Goal: Task Accomplishment & Management: Manage account settings

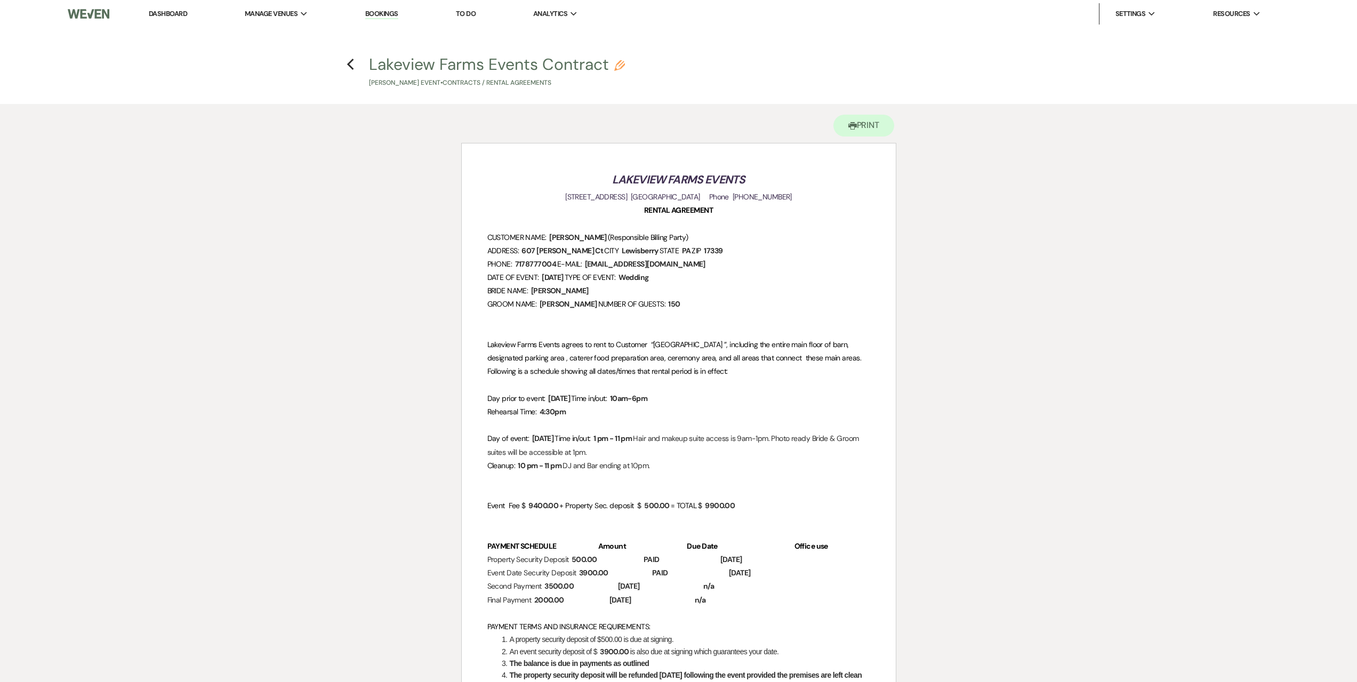
click at [170, 14] on link "Dashboard" at bounding box center [168, 13] width 38 height 9
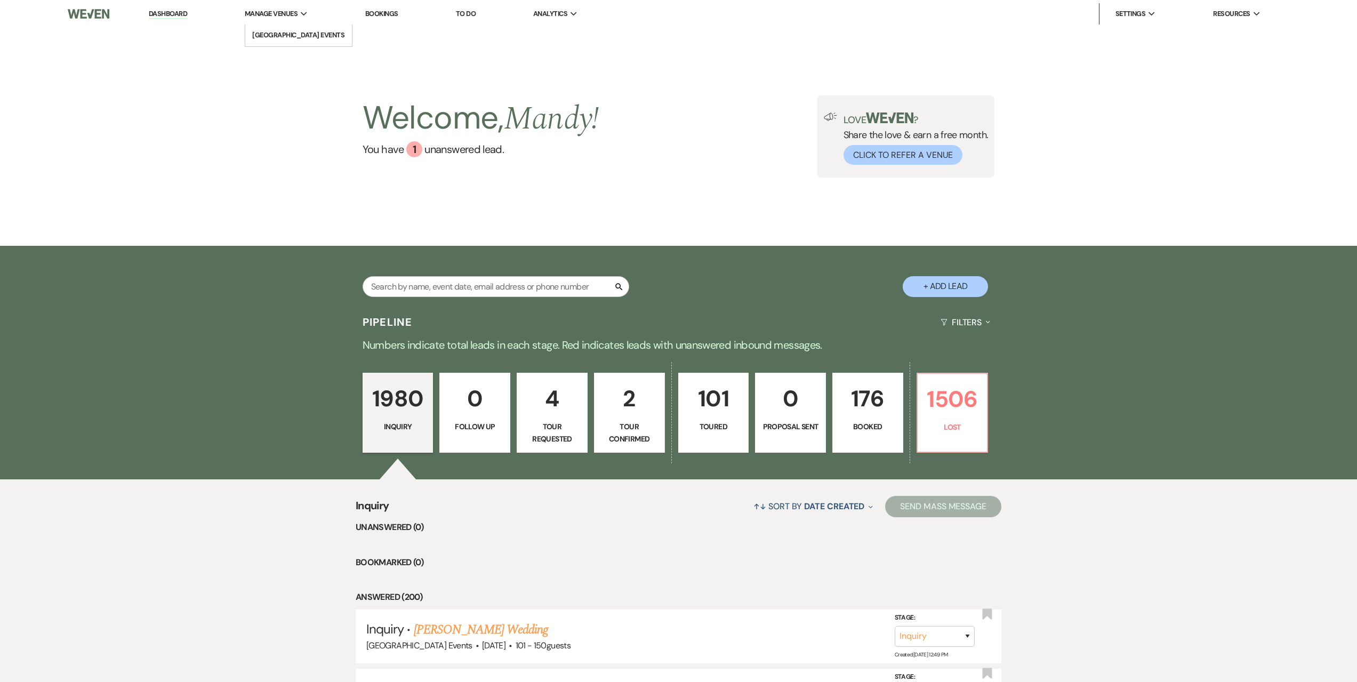
click at [258, 9] on span "Manage Venues" at bounding box center [271, 14] width 53 height 11
click at [284, 30] on li "[GEOGRAPHIC_DATA] Events" at bounding box center [299, 35] width 96 height 11
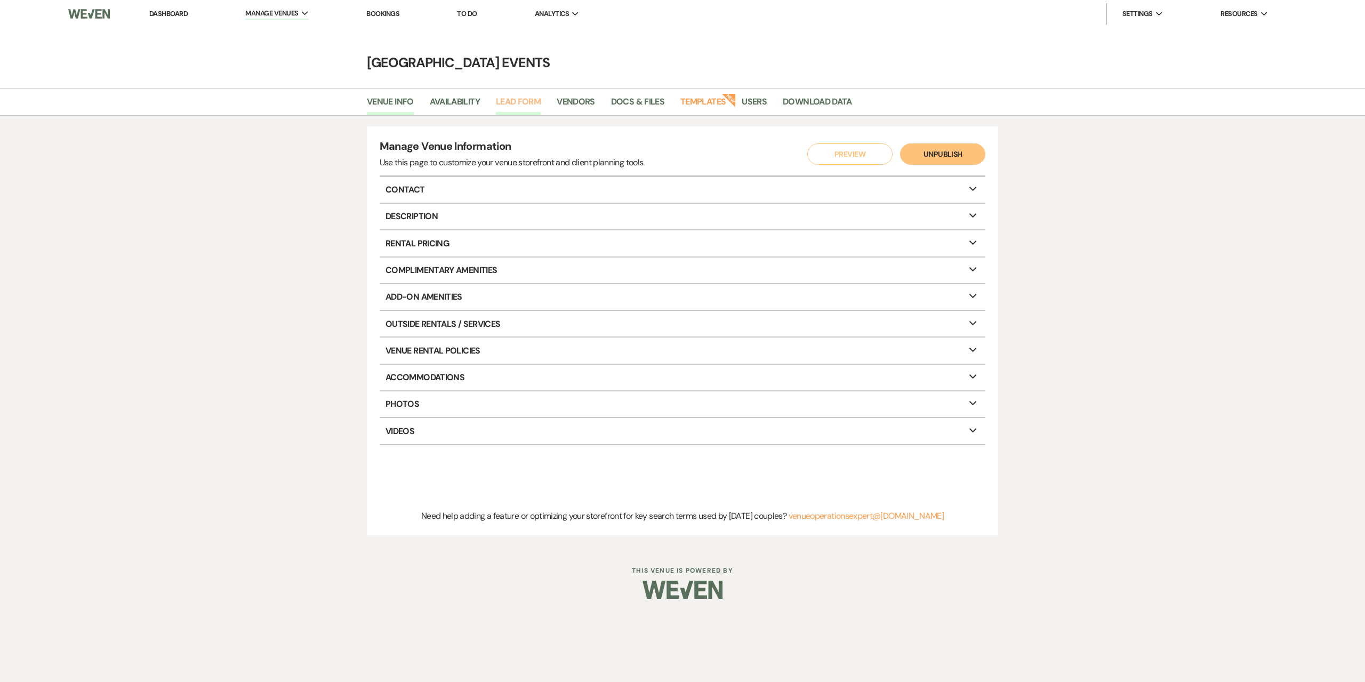
click at [518, 102] on link "Lead Form" at bounding box center [518, 105] width 45 height 20
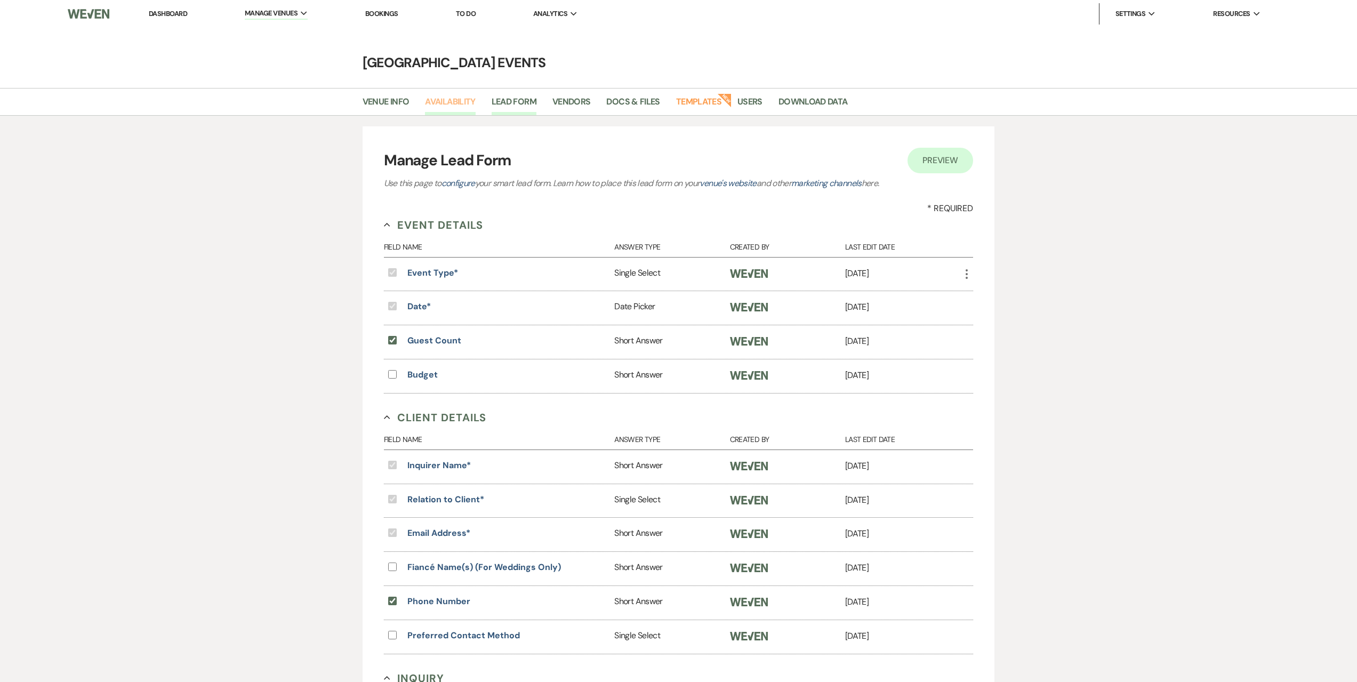
click at [461, 102] on link "Availability" at bounding box center [450, 105] width 50 height 20
select select "3"
select select "2026"
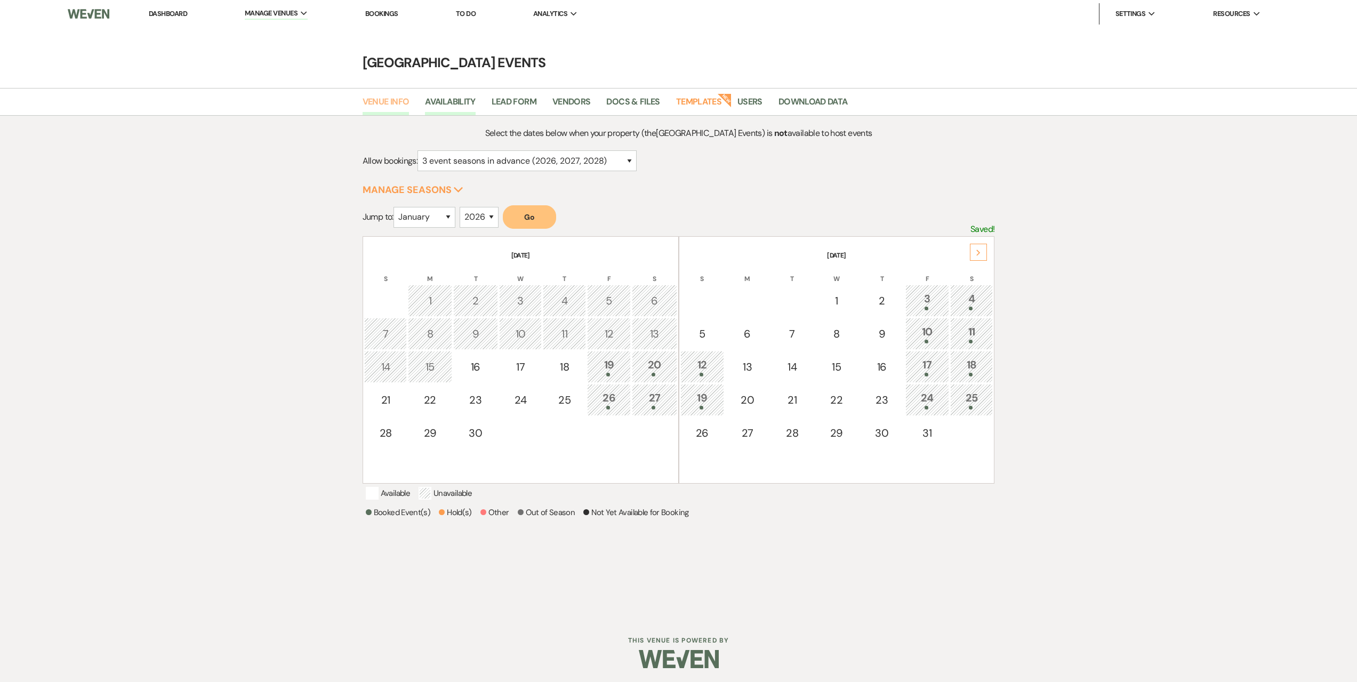
click at [407, 104] on link "Venue Info" at bounding box center [386, 105] width 47 height 20
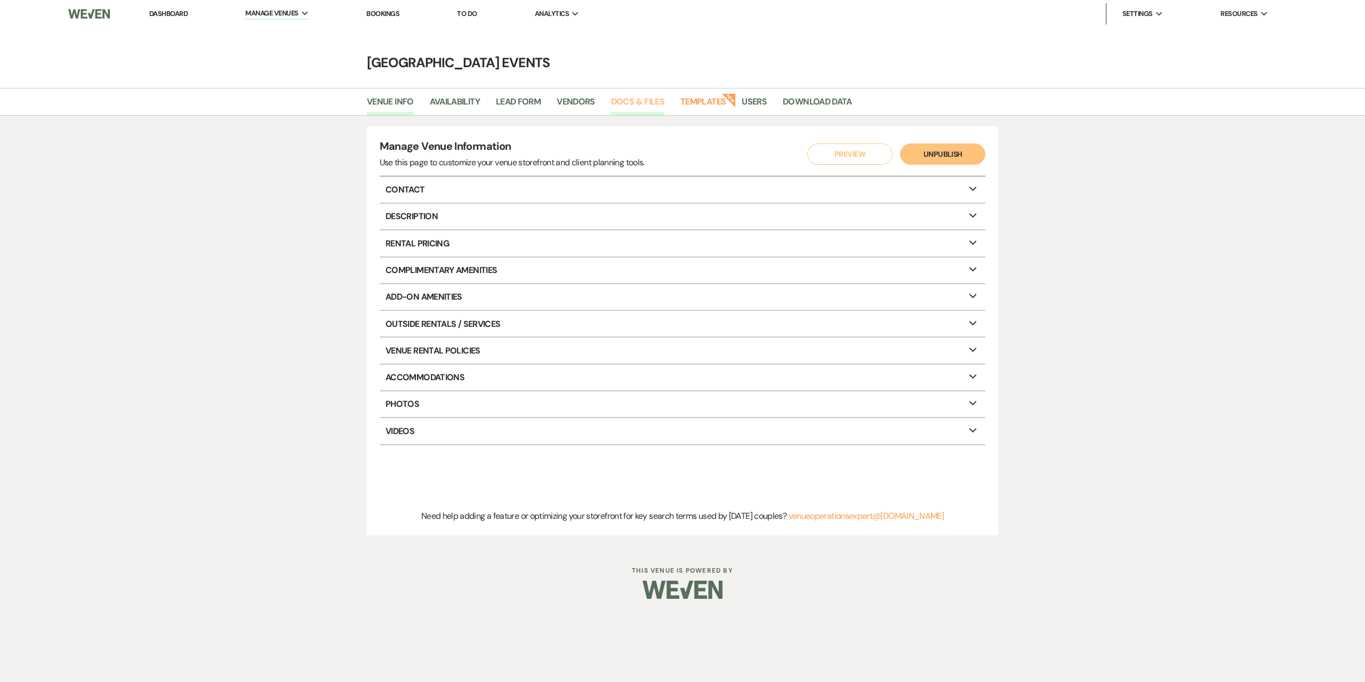
click at [644, 107] on link "Docs & Files" at bounding box center [637, 105] width 53 height 20
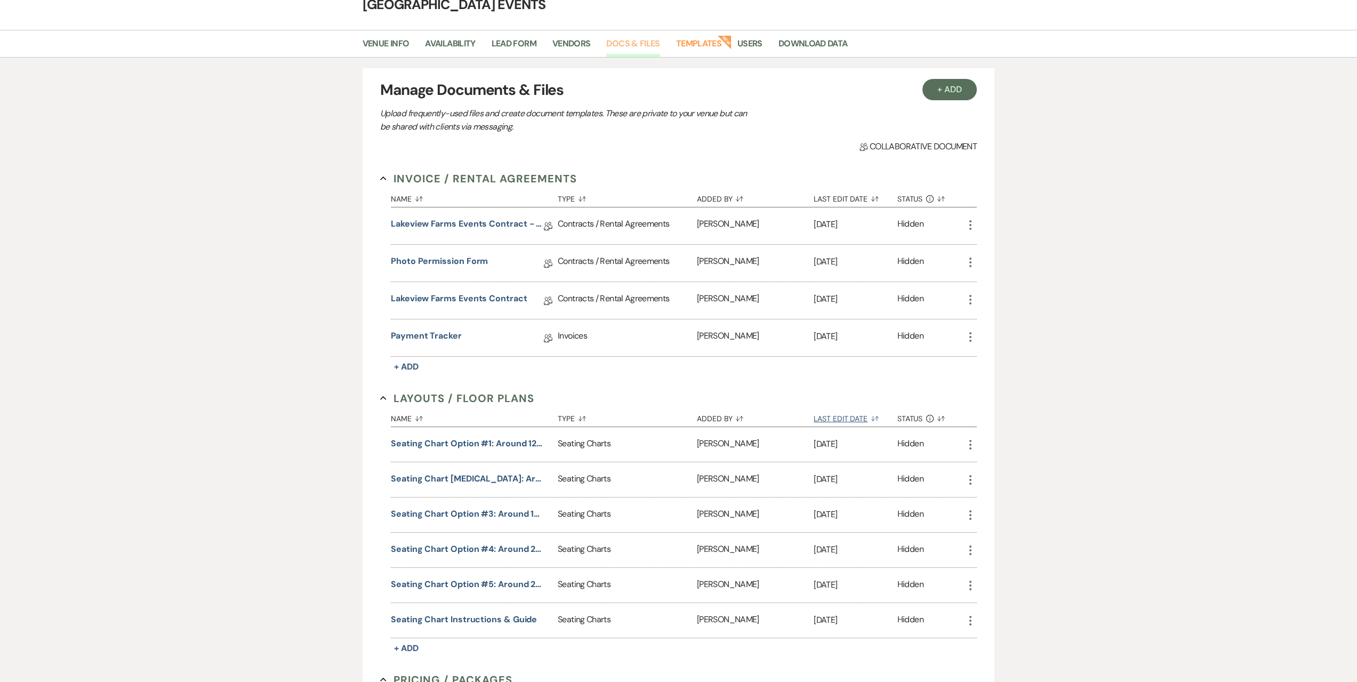
scroll to position [160, 0]
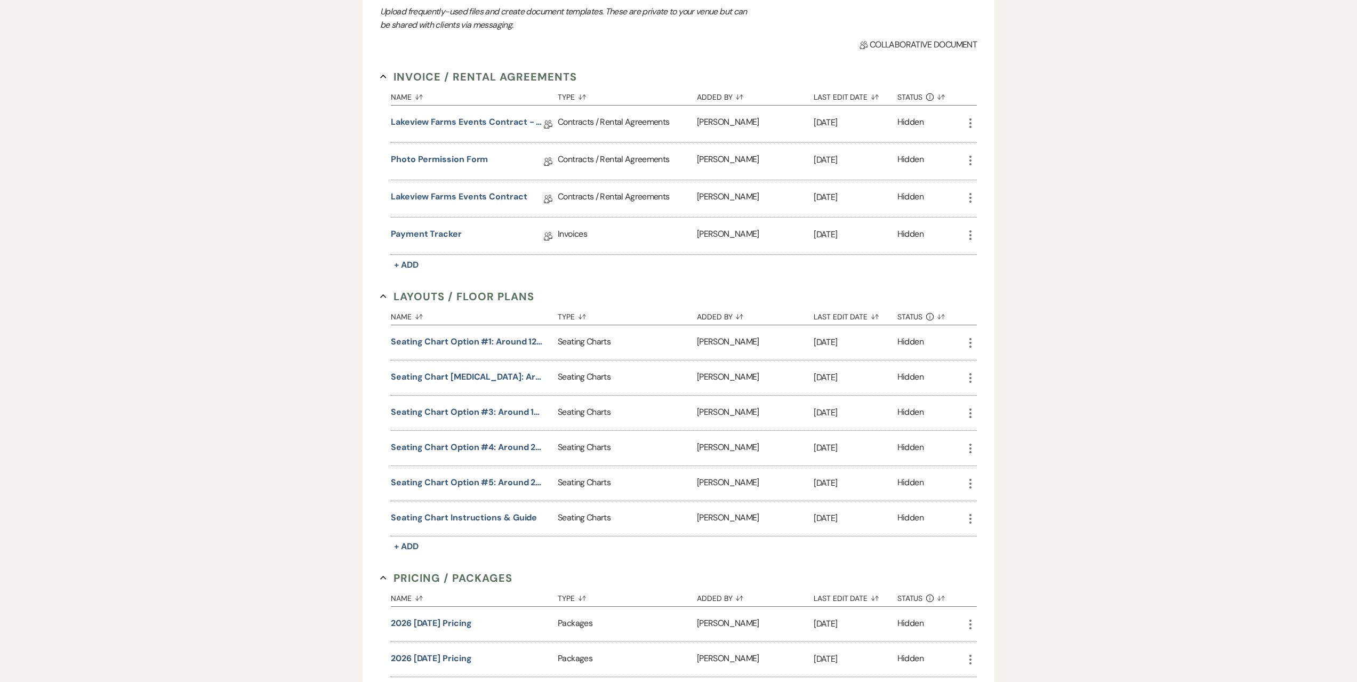
click at [969, 339] on icon "More" at bounding box center [970, 342] width 13 height 13
click at [991, 360] on link "Download Download" at bounding box center [1000, 364] width 73 height 18
click at [1149, 393] on div "+ Add Manage Documents & Files Upload frequently-used files and create document…" at bounding box center [678, 388] width 1357 height 865
click at [969, 381] on icon "More" at bounding box center [970, 378] width 13 height 13
click at [990, 399] on link "Download Download" at bounding box center [1000, 399] width 73 height 18
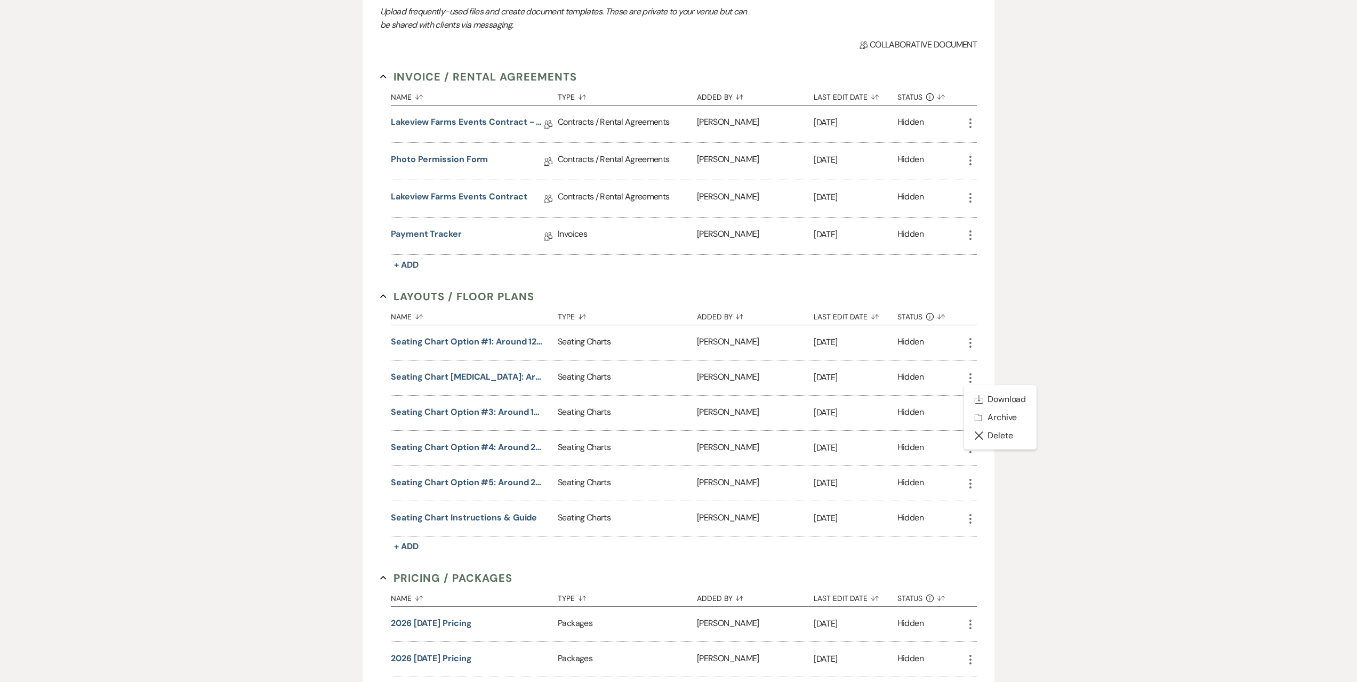
click at [1104, 435] on div "+ Add Manage Documents & Files Upload frequently-used files and create document…" at bounding box center [678, 388] width 1357 height 865
click at [968, 412] on icon "More" at bounding box center [970, 413] width 13 height 13
click at [986, 428] on link "Download Download" at bounding box center [1000, 434] width 73 height 18
click at [1058, 439] on div "+ Add Manage Documents & Files Upload frequently-used files and create document…" at bounding box center [679, 387] width 768 height 843
click at [974, 449] on icon "More" at bounding box center [970, 448] width 13 height 13
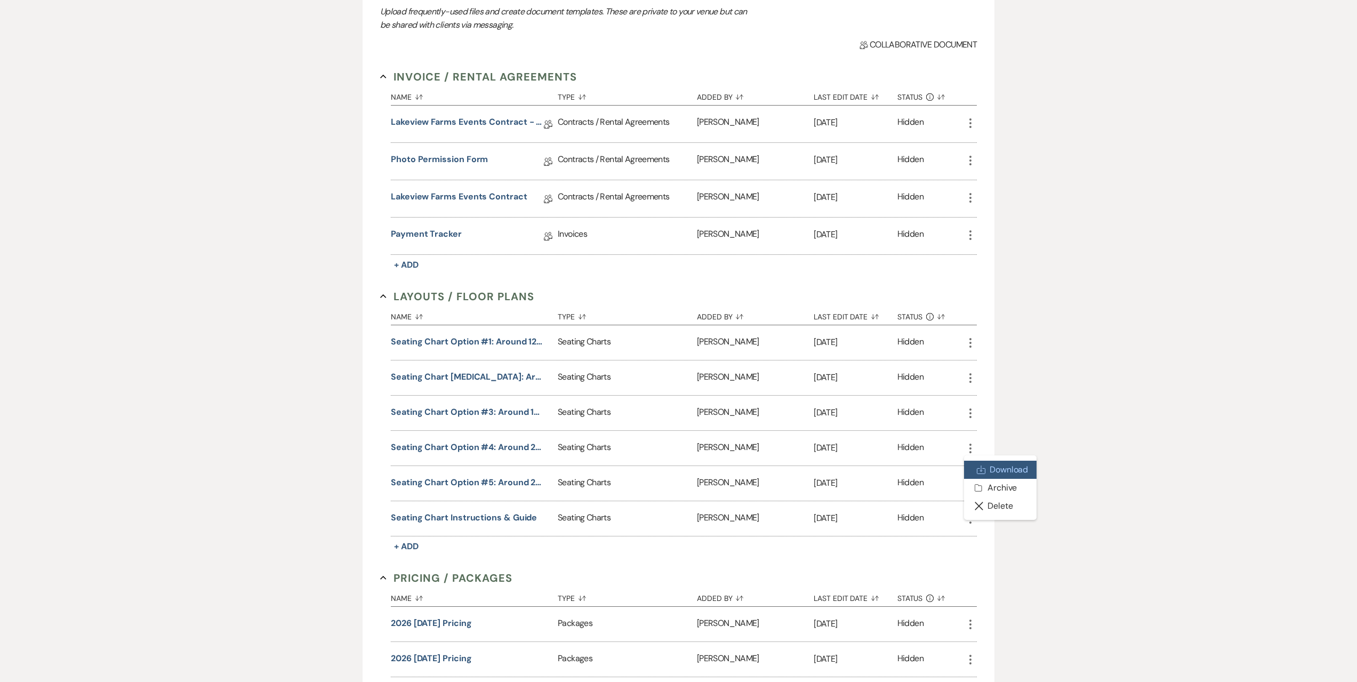
click at [996, 466] on link "Download Download" at bounding box center [1000, 470] width 73 height 18
click at [1149, 471] on div "+ Add Manage Documents & Files Upload frequently-used files and create document…" at bounding box center [678, 388] width 1357 height 865
click at [969, 484] on use "button" at bounding box center [970, 484] width 2 height 10
click at [996, 501] on link "Download Download" at bounding box center [1000, 505] width 73 height 18
click at [1104, 465] on div "+ Add Manage Documents & Files Upload frequently-used files and create document…" at bounding box center [678, 388] width 1357 height 865
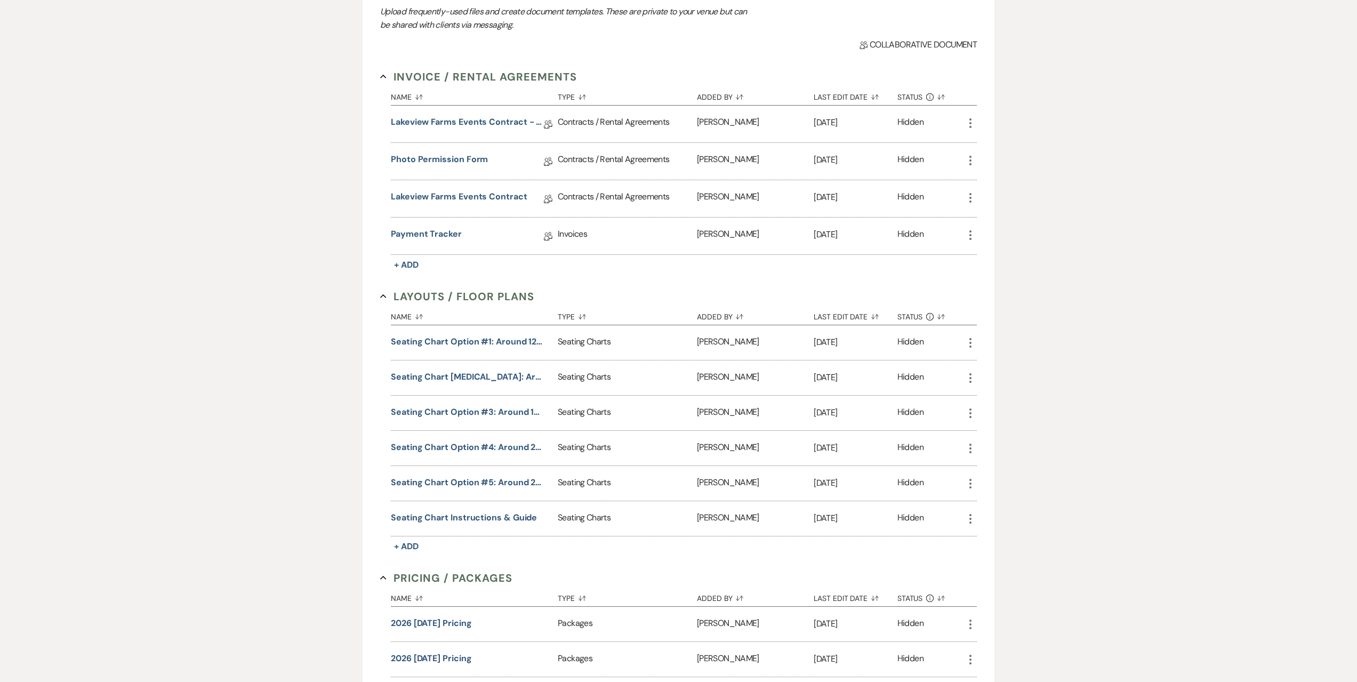
click at [967, 516] on icon "More" at bounding box center [970, 518] width 13 height 13
click at [985, 536] on icon "Download" at bounding box center [981, 540] width 9 height 9
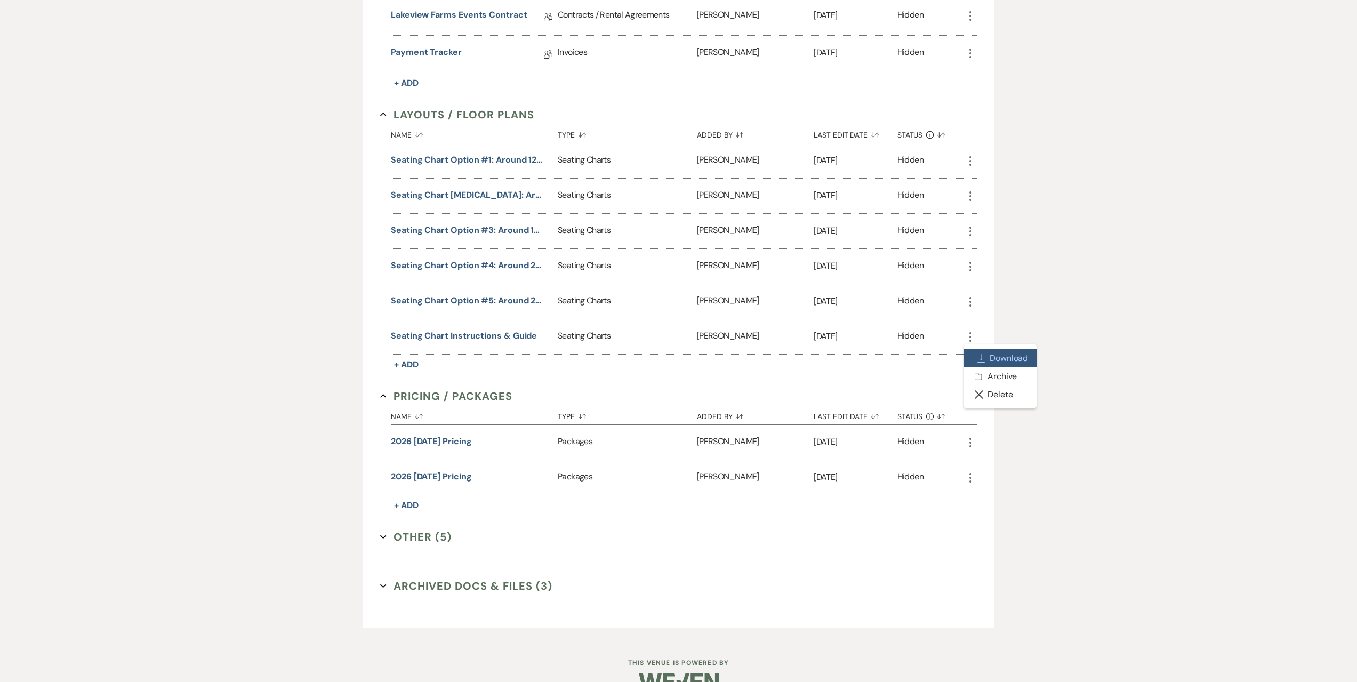
scroll to position [367, 0]
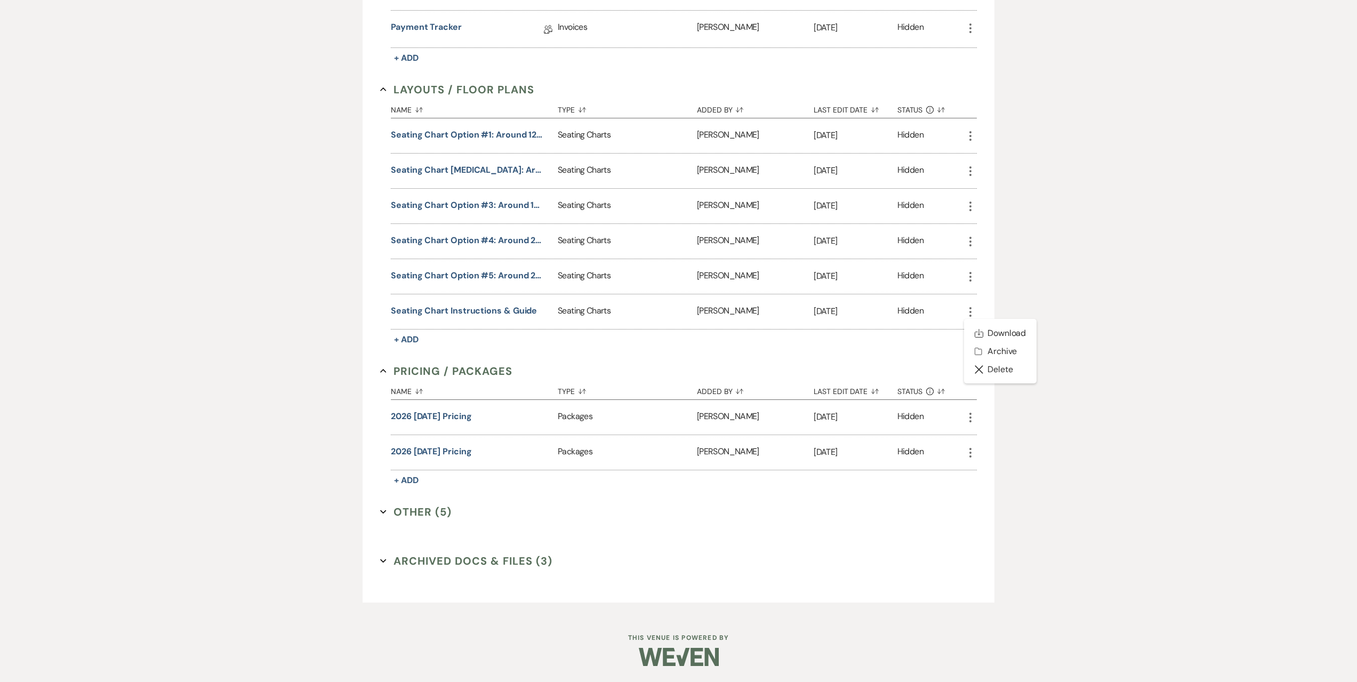
click at [428, 559] on button "Archived Docs & Files (3) Expand" at bounding box center [466, 561] width 172 height 16
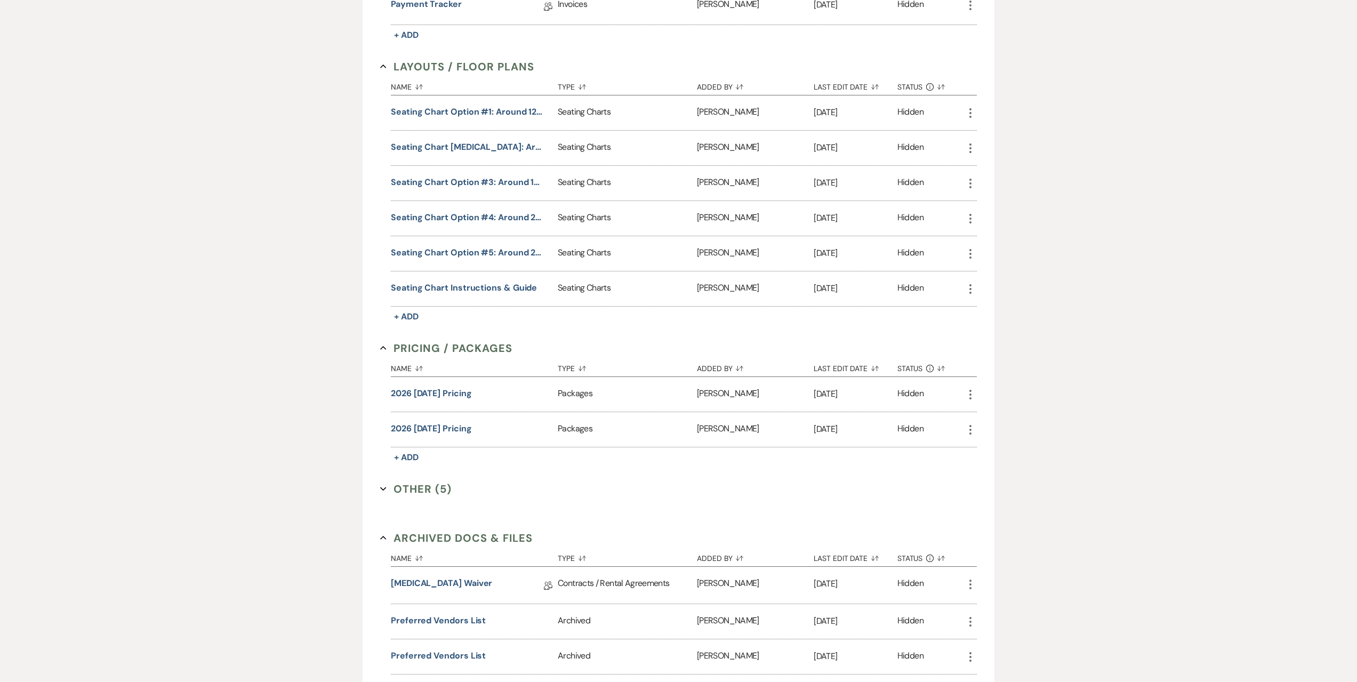
scroll to position [389, 0]
click at [402, 493] on button "Other (5) Expand" at bounding box center [415, 490] width 71 height 16
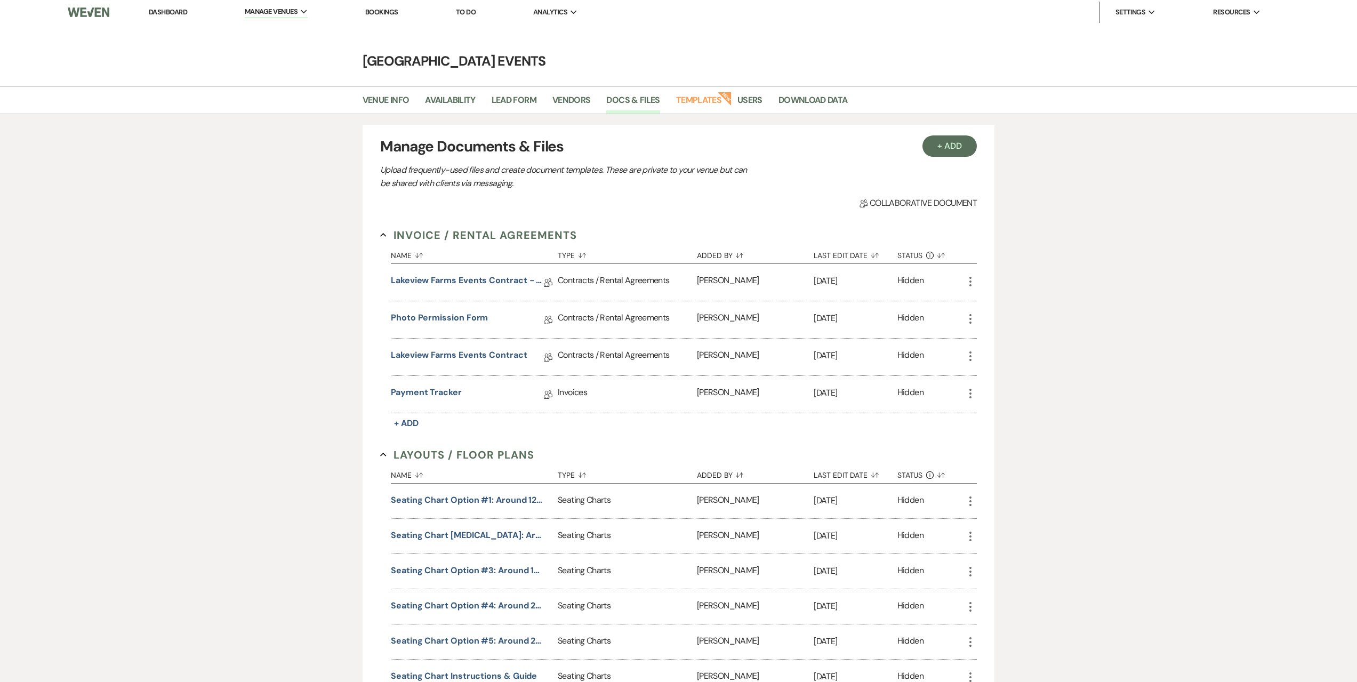
scroll to position [0, 0]
click at [462, 317] on link "Photo Permission Form" at bounding box center [439, 321] width 97 height 17
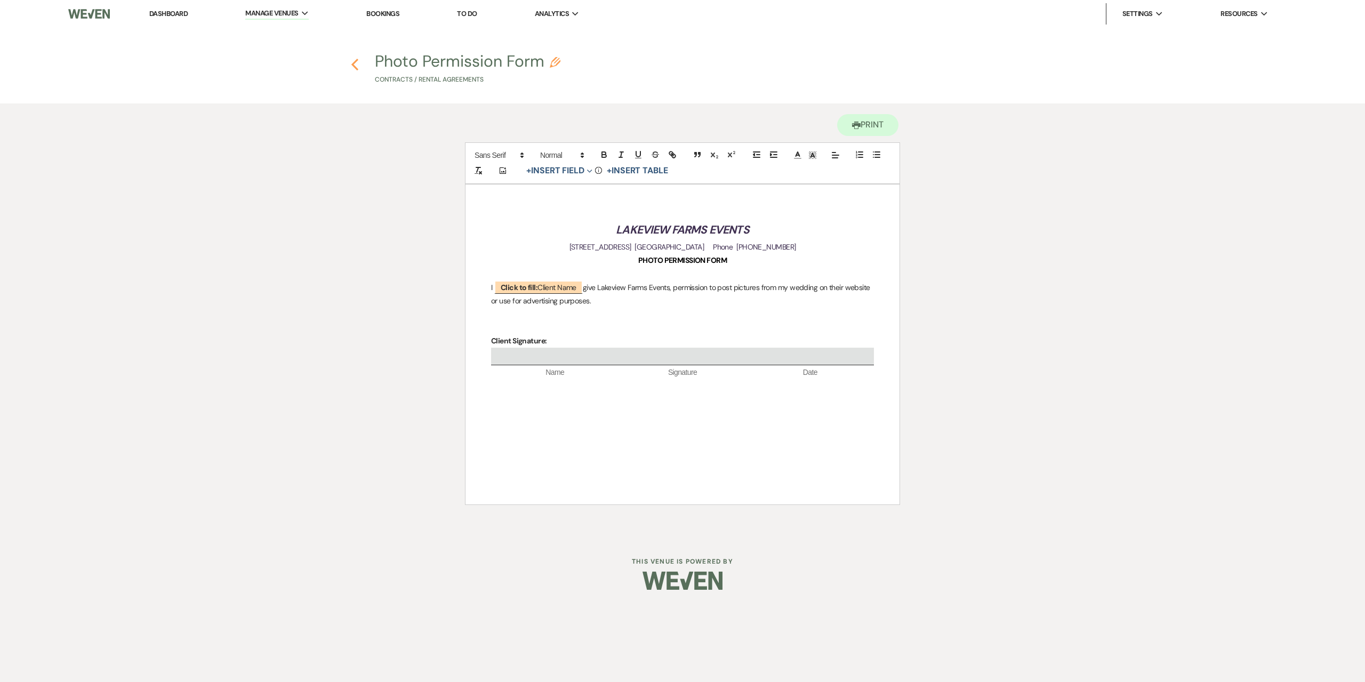
click at [355, 64] on icon "Previous" at bounding box center [355, 64] width 8 height 13
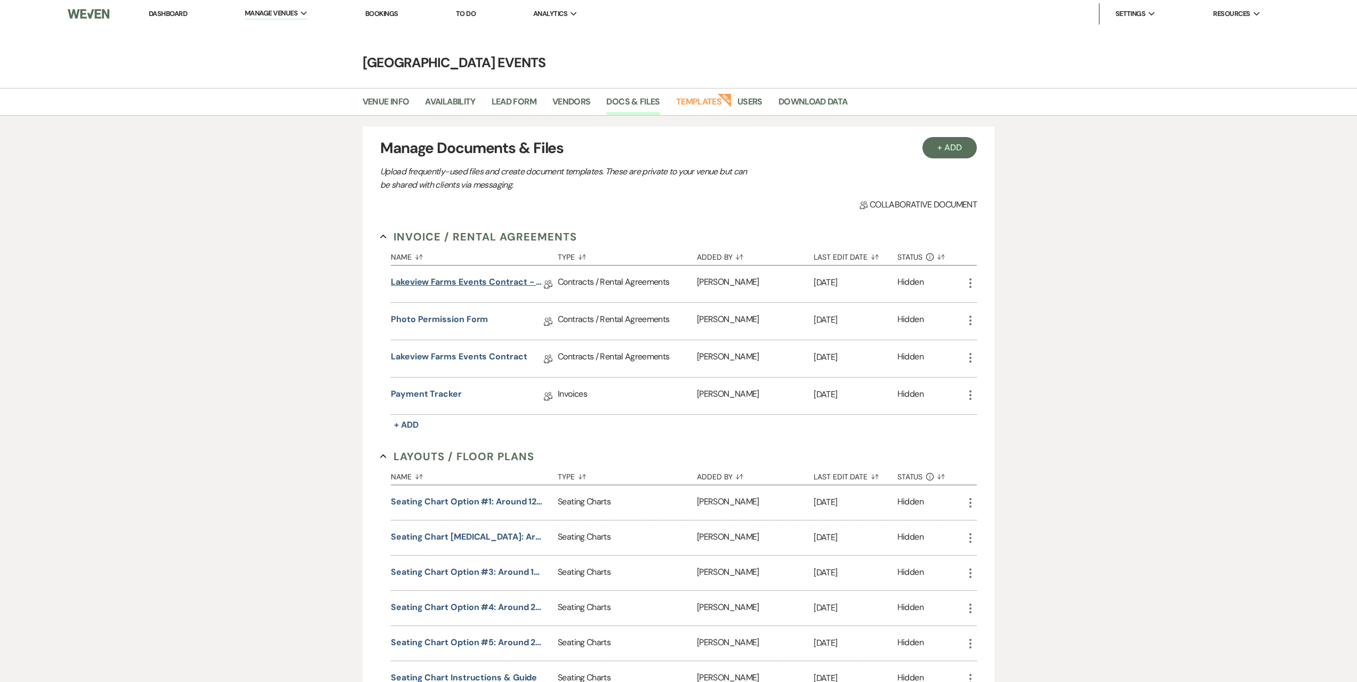
click at [454, 280] on link "Lakeview Farms Events Contract - Additional Items" at bounding box center [467, 284] width 152 height 17
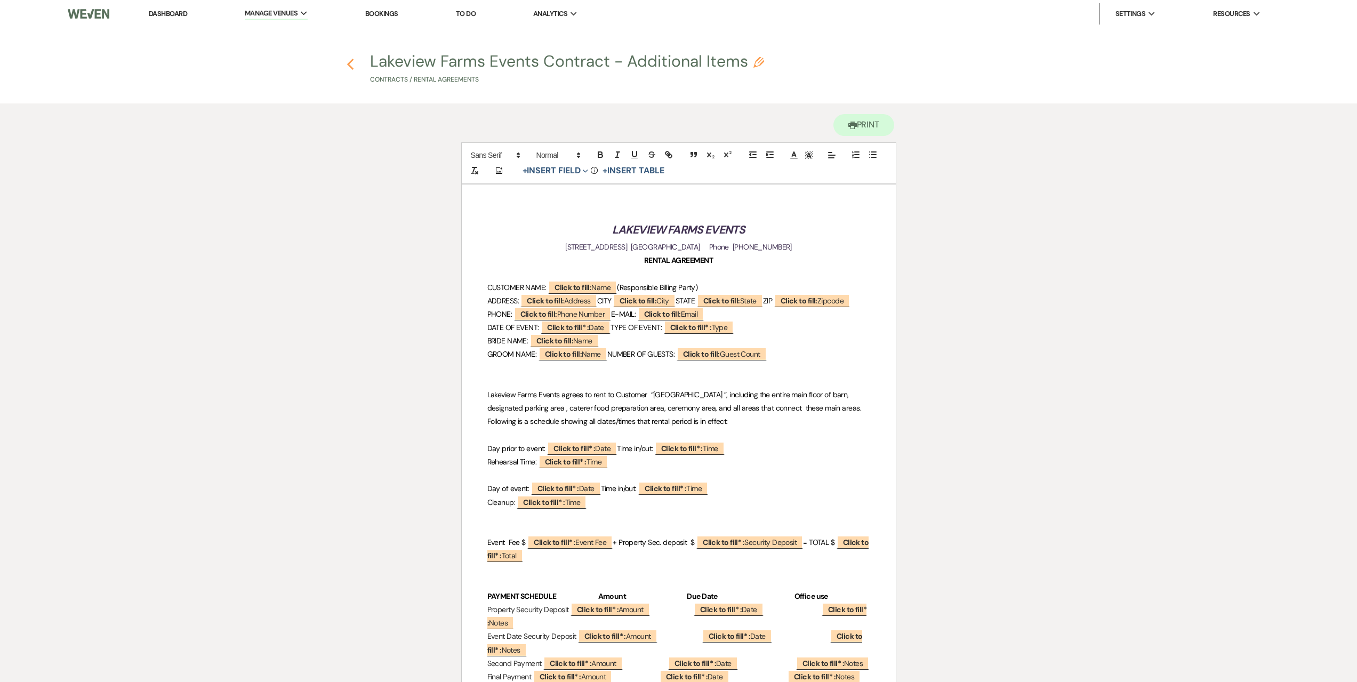
click at [351, 63] on icon "Previous" at bounding box center [351, 64] width 8 height 13
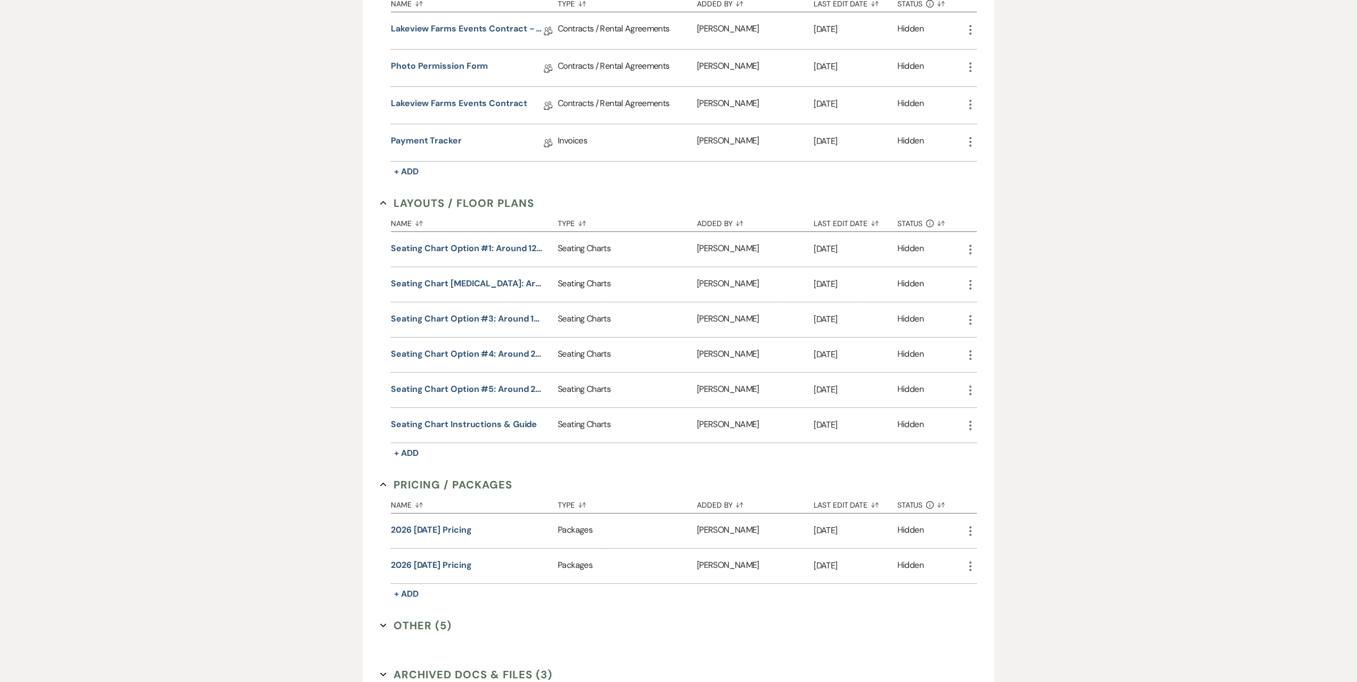
scroll to position [367, 0]
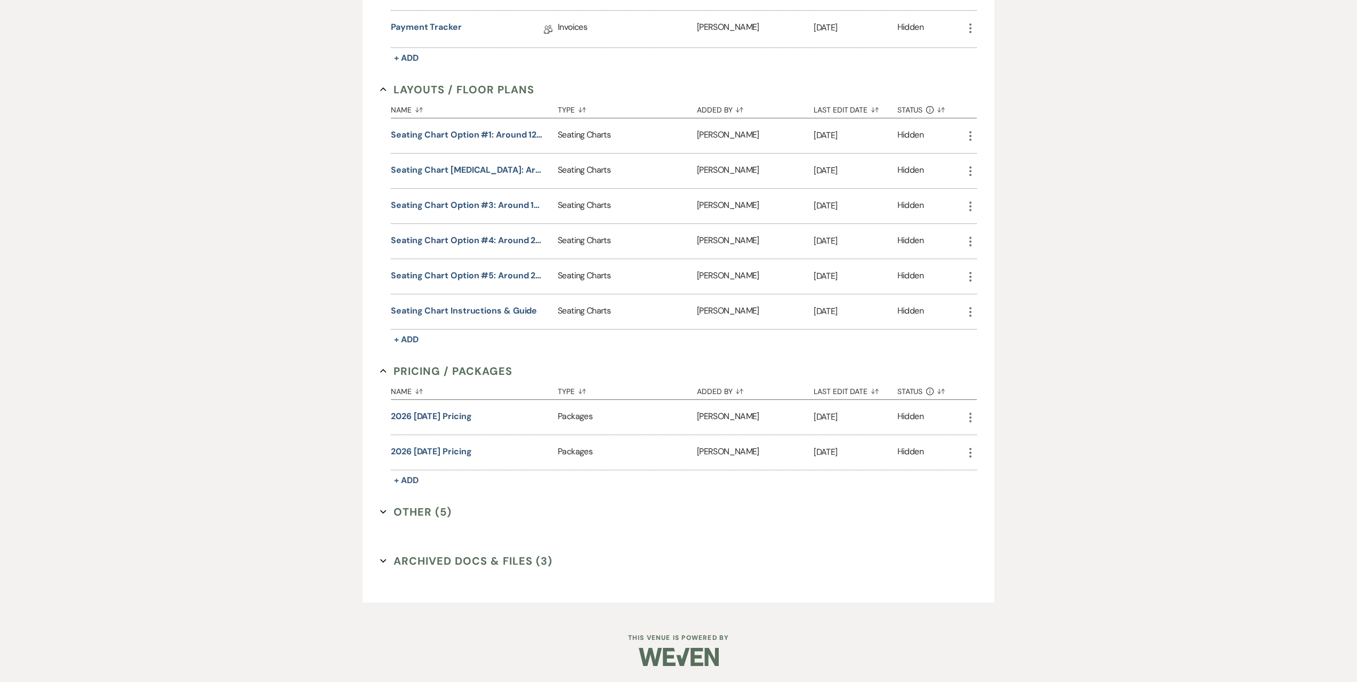
click at [435, 506] on button "Other (5) Expand" at bounding box center [415, 512] width 71 height 16
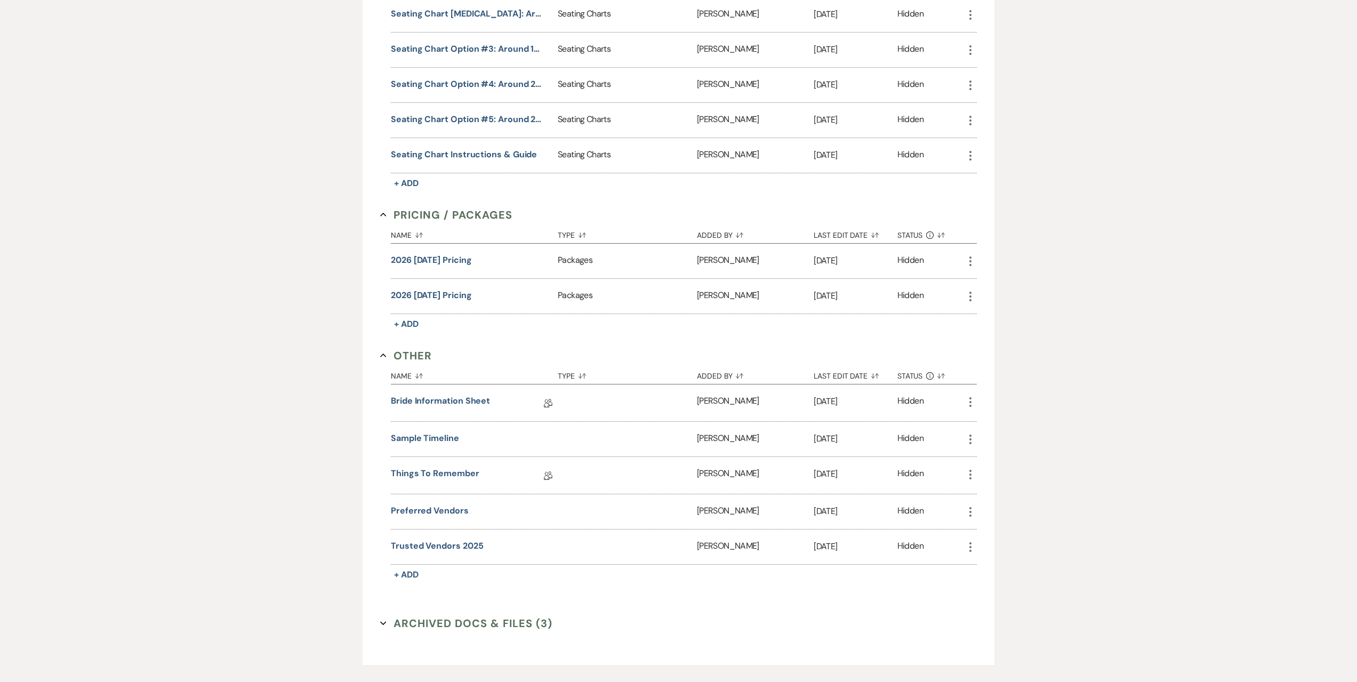
scroll to position [527, 0]
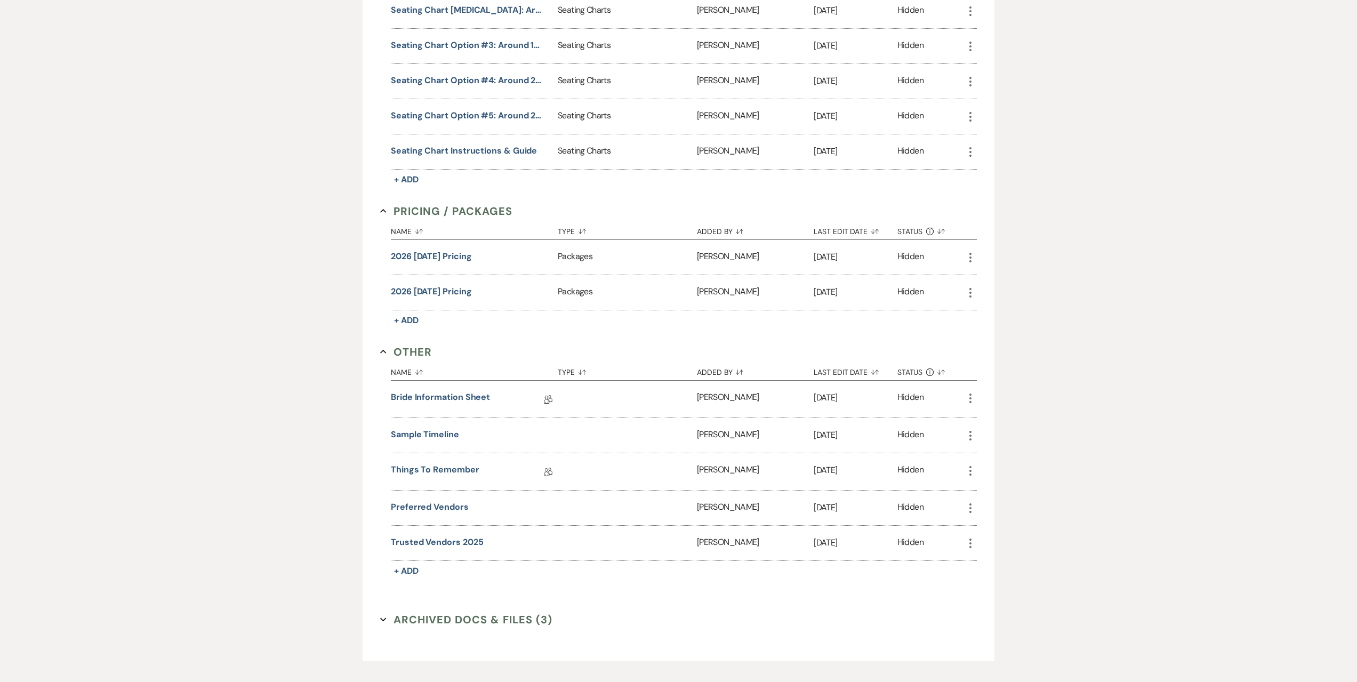
click at [968, 544] on icon "More" at bounding box center [970, 543] width 13 height 13
click at [979, 564] on use at bounding box center [981, 564] width 8 height 8
click at [438, 433] on button "Sample Timeline" at bounding box center [425, 434] width 68 height 13
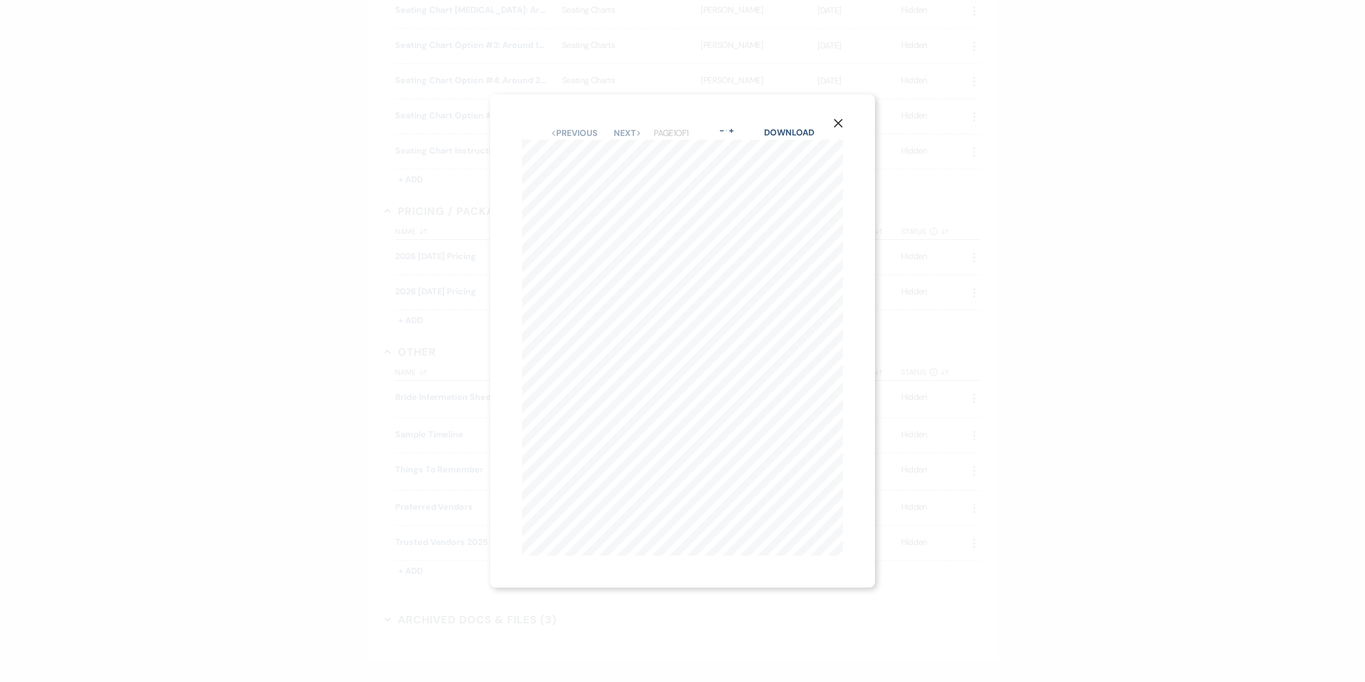
click at [842, 118] on icon "X" at bounding box center [838, 123] width 10 height 10
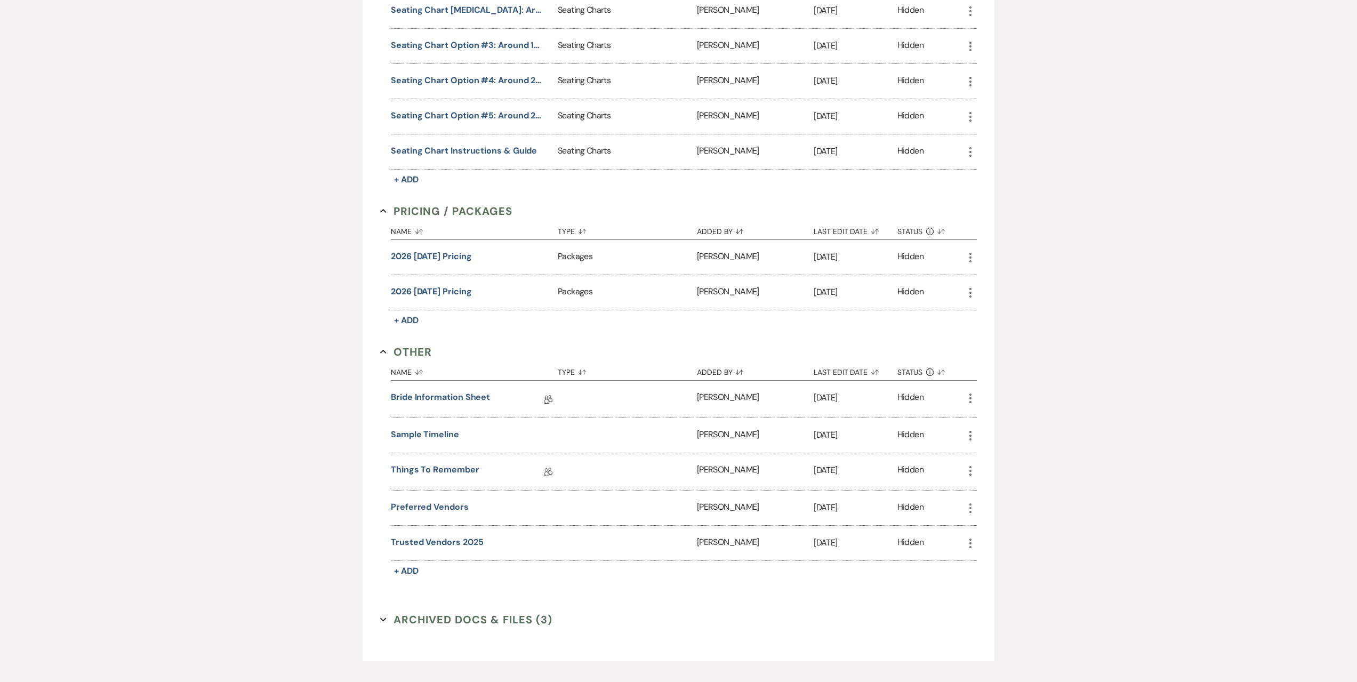
click at [462, 616] on button "Archived Docs & Files (3) Expand" at bounding box center [466, 620] width 172 height 16
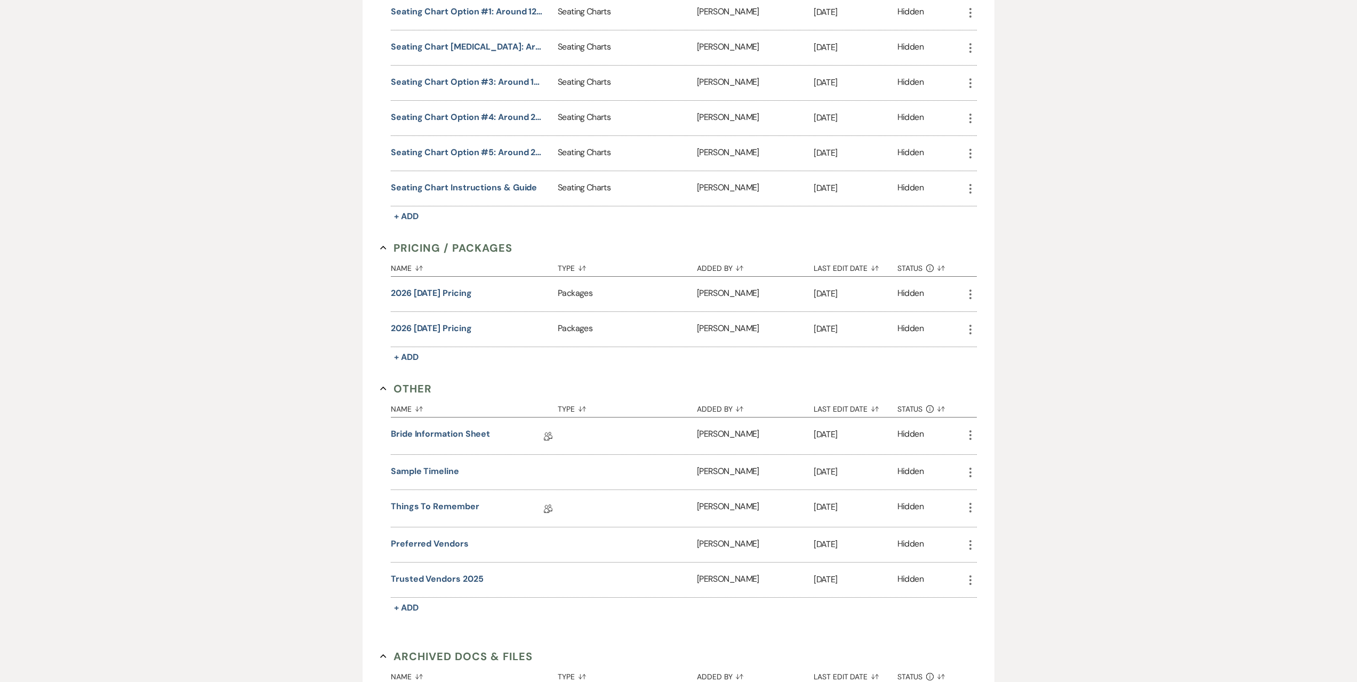
scroll to position [533, 0]
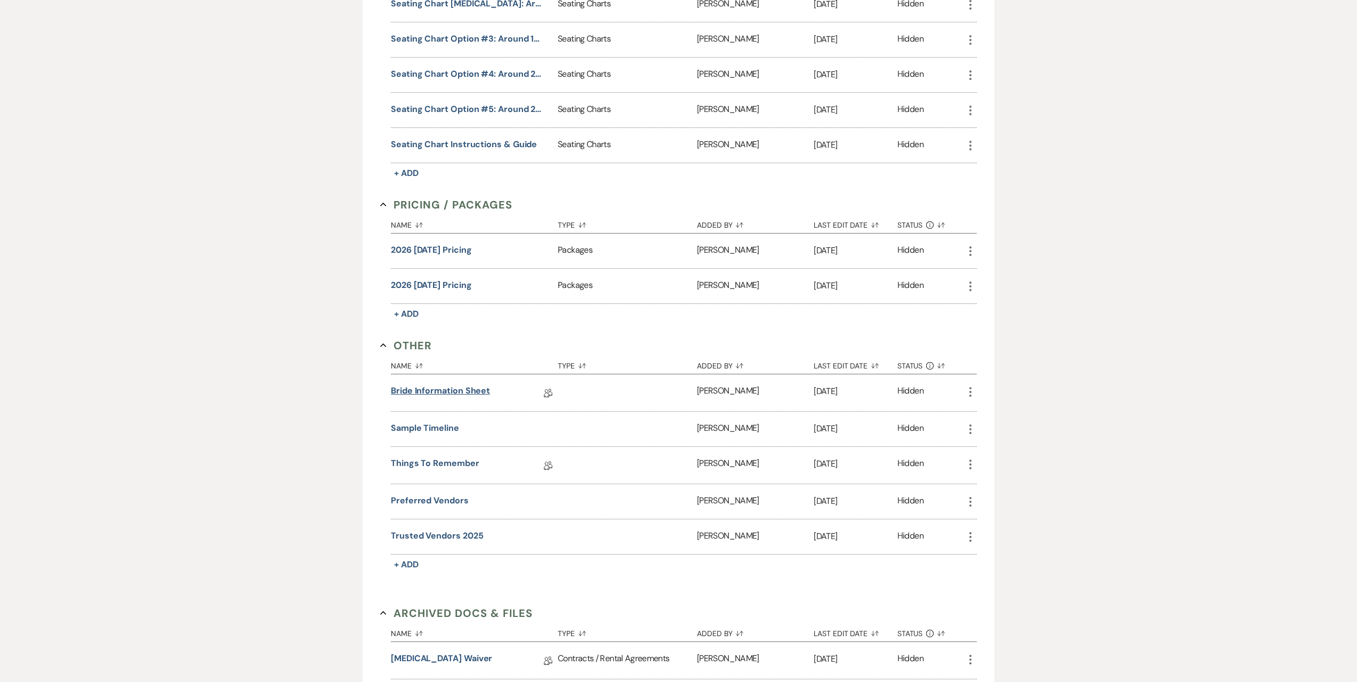
click at [452, 393] on link "Bride Information Sheet" at bounding box center [440, 392] width 99 height 17
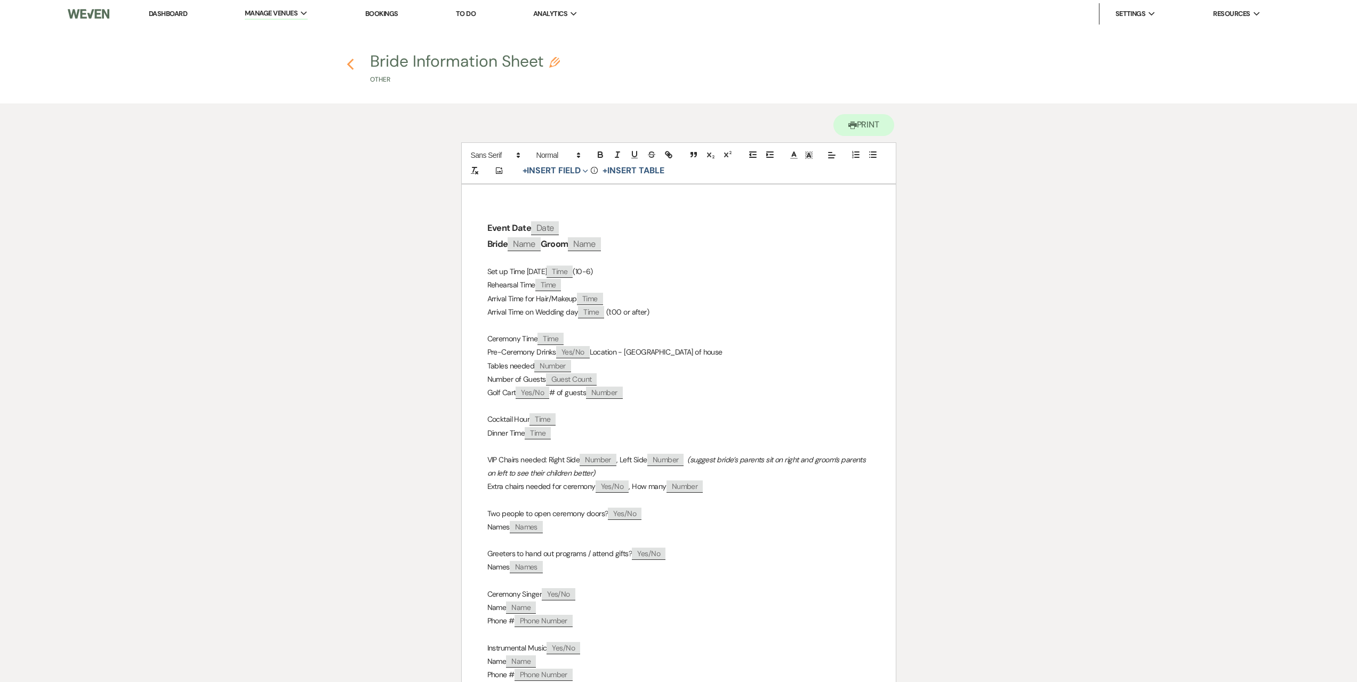
click at [347, 64] on icon "Previous" at bounding box center [351, 64] width 8 height 13
